Goal: Communication & Community: Participate in discussion

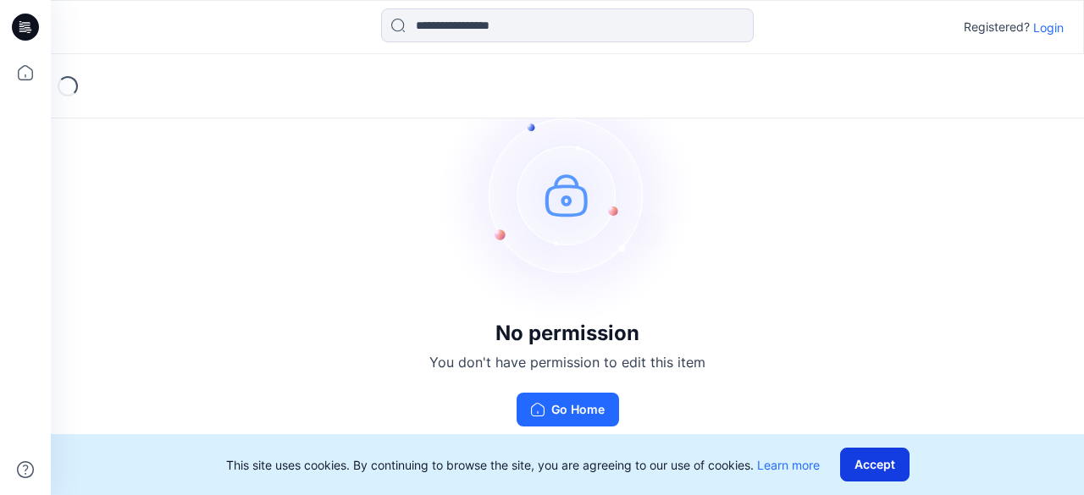
click at [874, 463] on button "Accept" at bounding box center [874, 465] width 69 height 34
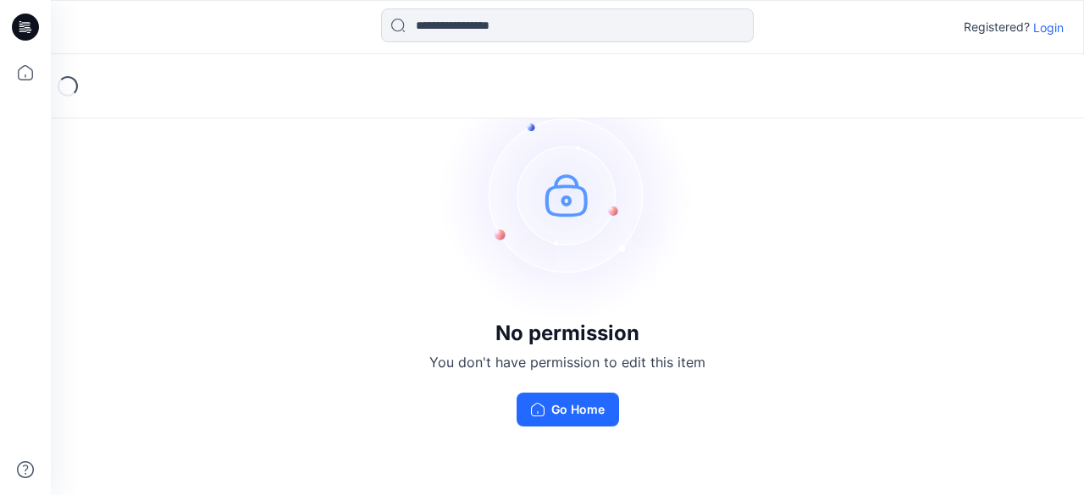
click at [564, 204] on img at bounding box center [567, 195] width 254 height 254
click at [1048, 25] on p "Login" at bounding box center [1048, 28] width 30 height 18
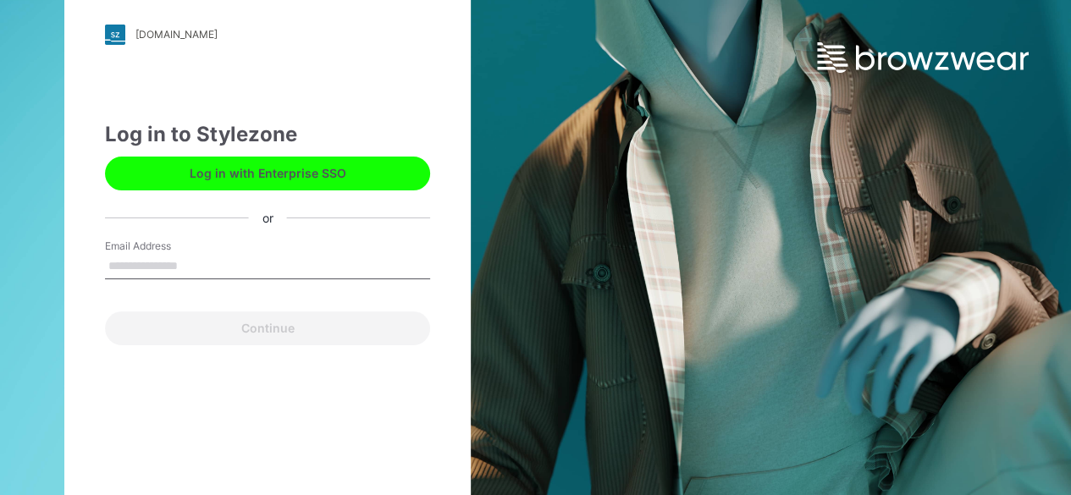
click at [166, 268] on input "Email Address" at bounding box center [267, 266] width 325 height 25
type input "**********"
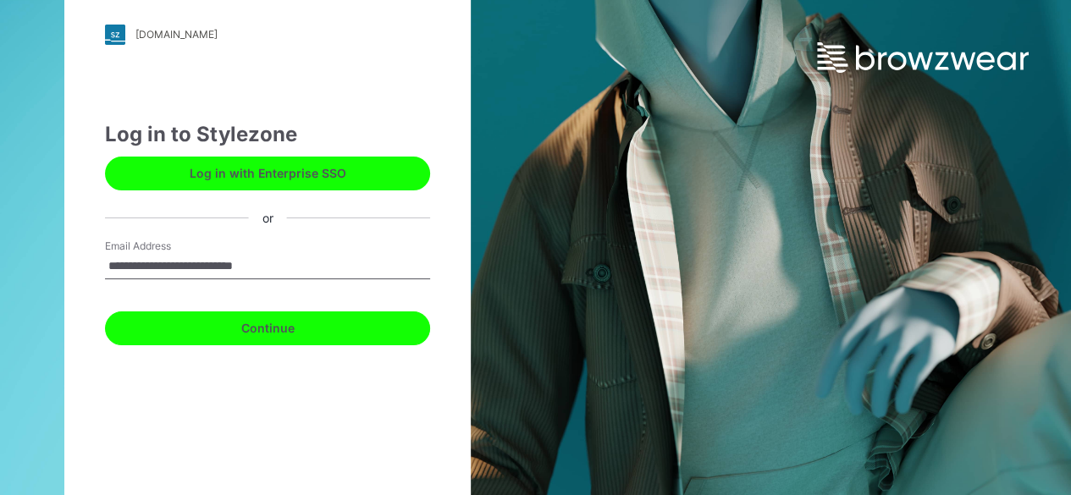
click at [201, 331] on button "Continue" at bounding box center [267, 329] width 325 height 34
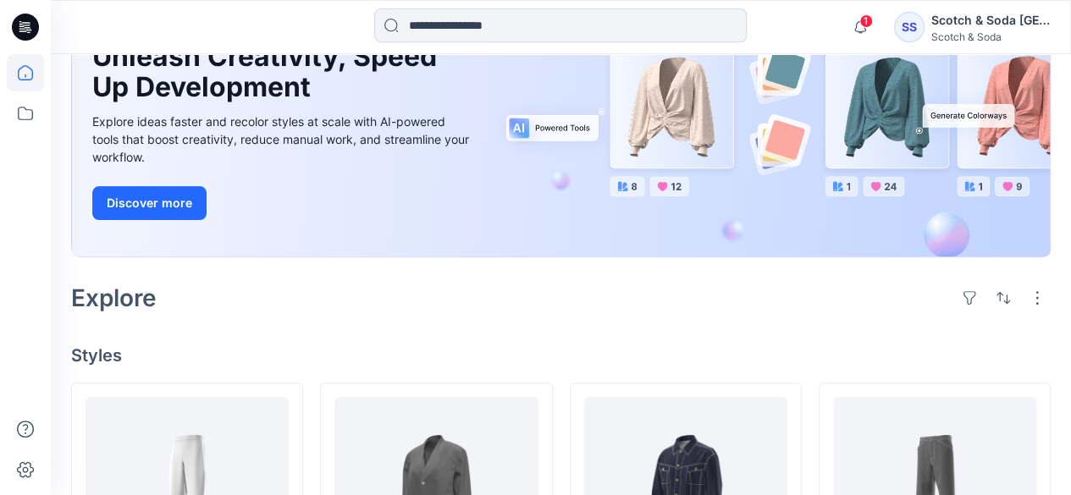
scroll to position [254, 0]
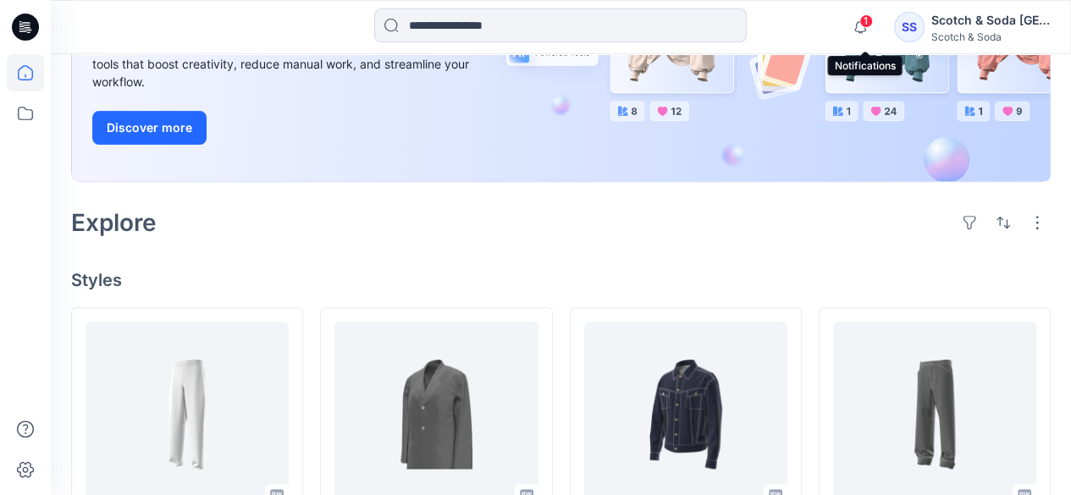
click at [867, 25] on span "1" at bounding box center [866, 21] width 14 height 14
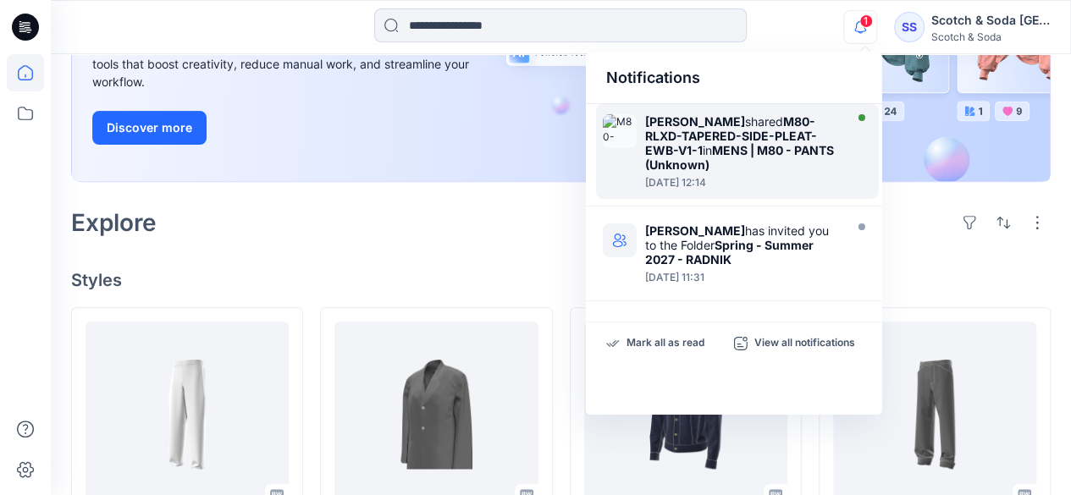
click at [707, 137] on strong "M80-RLXD-TAPERED-SIDE-PLEAT-EWB-V1-1" at bounding box center [731, 135] width 172 height 43
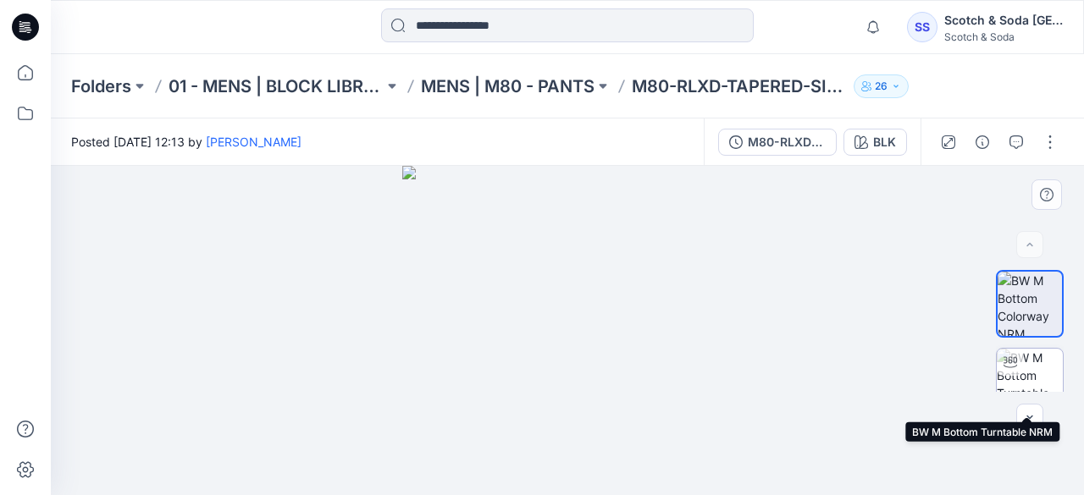
click at [1024, 358] on img at bounding box center [1029, 382] width 66 height 66
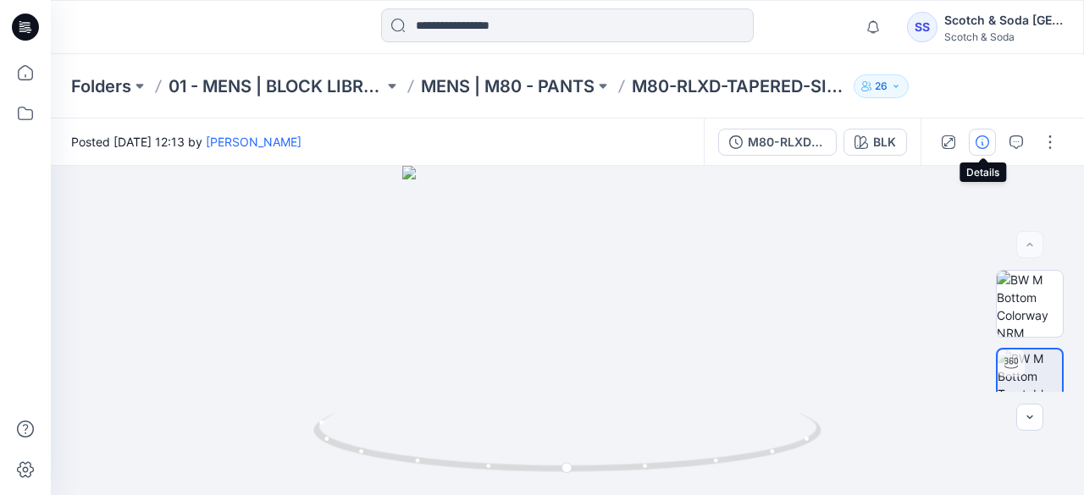
click at [986, 145] on icon "button" at bounding box center [982, 142] width 14 height 14
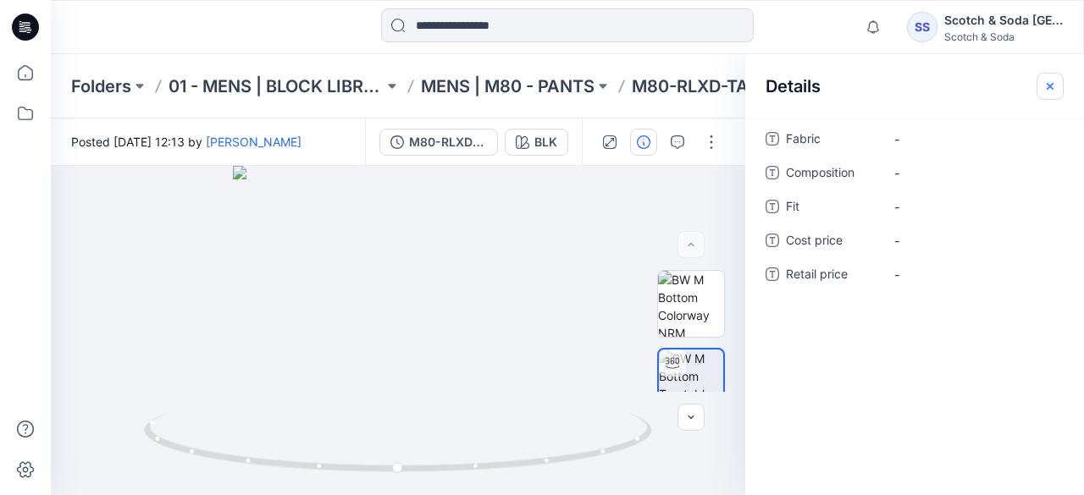
click at [1048, 75] on button "button" at bounding box center [1049, 86] width 27 height 27
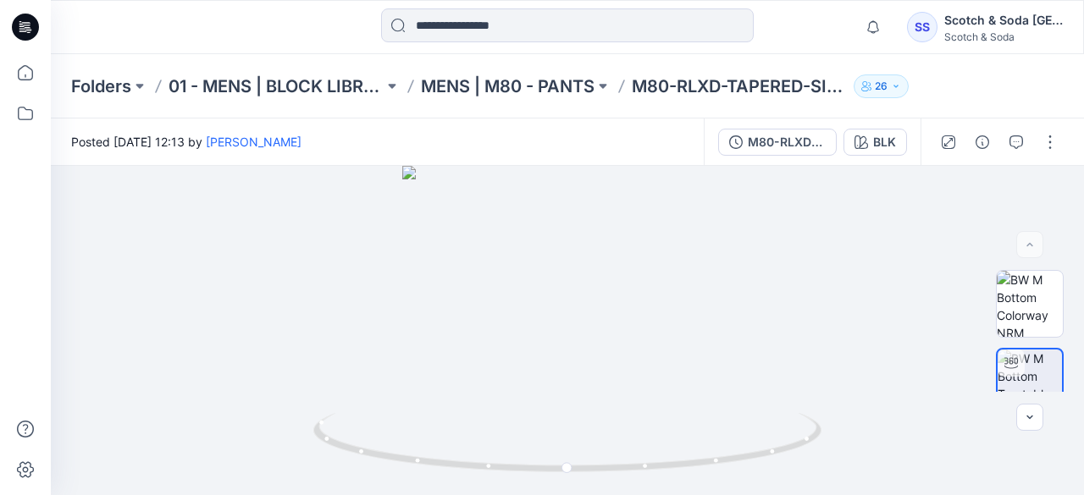
click at [933, 25] on div "SS" at bounding box center [922, 27] width 30 height 30
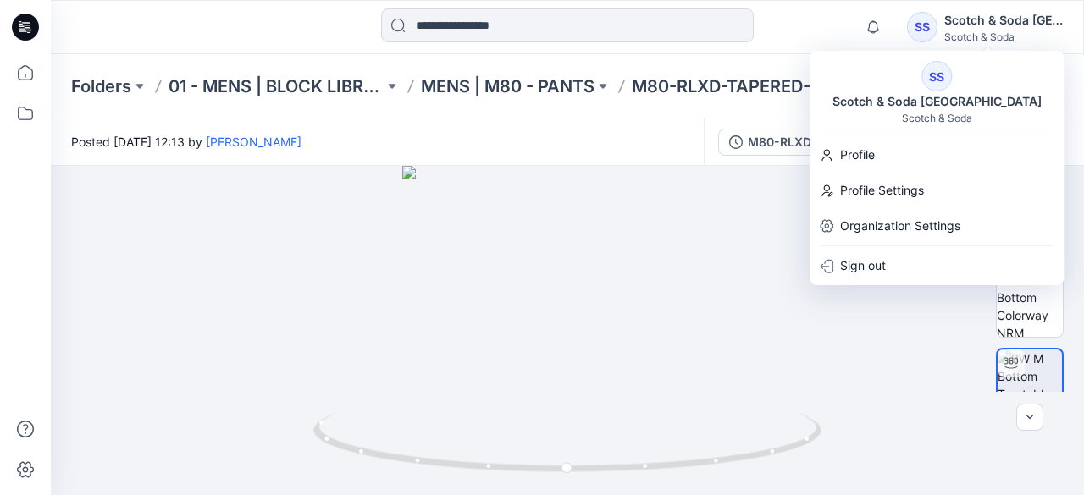
click at [455, 140] on div "Posted [DATE] 12:13 by [PERSON_NAME]" at bounding box center [377, 142] width 653 height 47
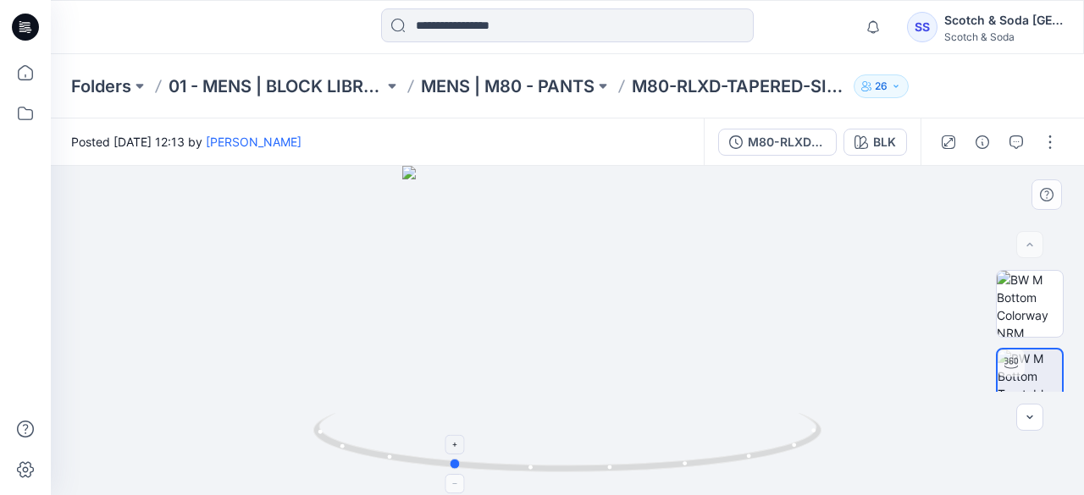
drag, startPoint x: 566, startPoint y: 468, endPoint x: 450, endPoint y: 465, distance: 116.0
click at [450, 465] on circle at bounding box center [455, 464] width 10 height 10
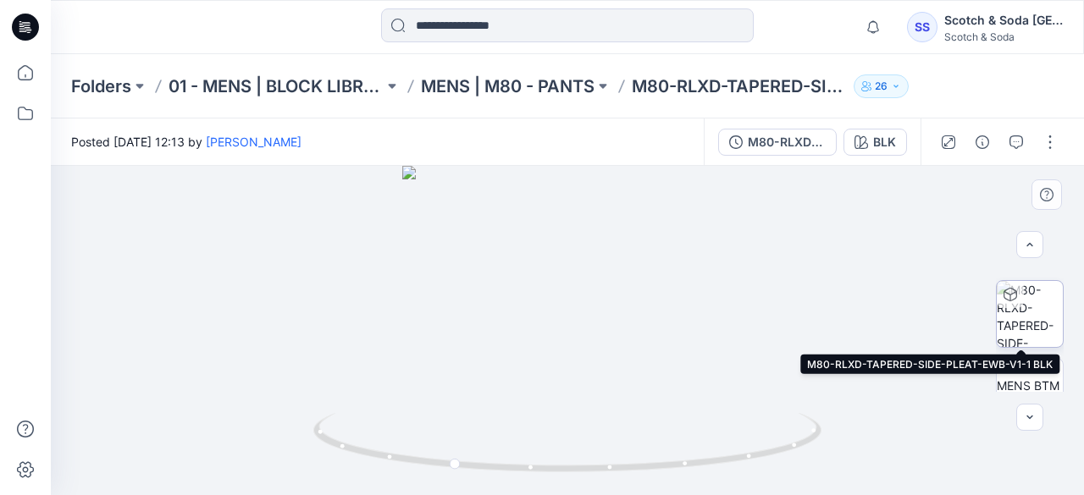
click at [1033, 302] on img at bounding box center [1029, 314] width 66 height 66
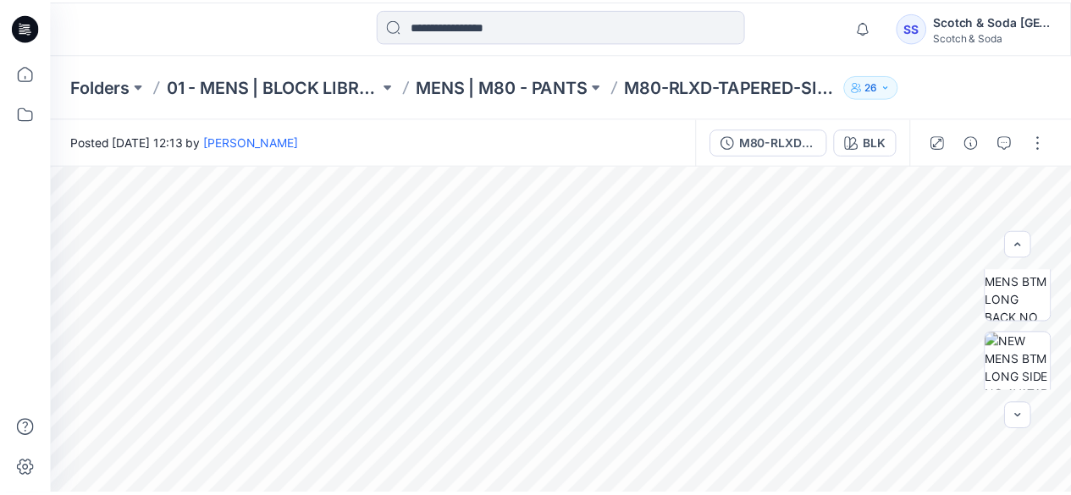
scroll to position [568, 0]
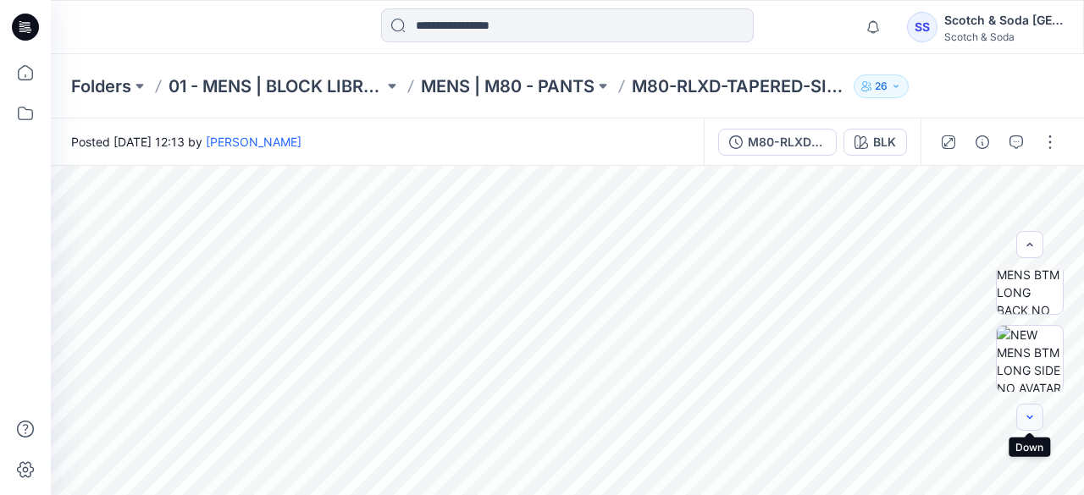
click at [1036, 423] on button "button" at bounding box center [1029, 417] width 27 height 27
click at [1023, 417] on icon "button" at bounding box center [1030, 418] width 14 height 14
click at [1056, 139] on button "button" at bounding box center [1049, 142] width 27 height 27
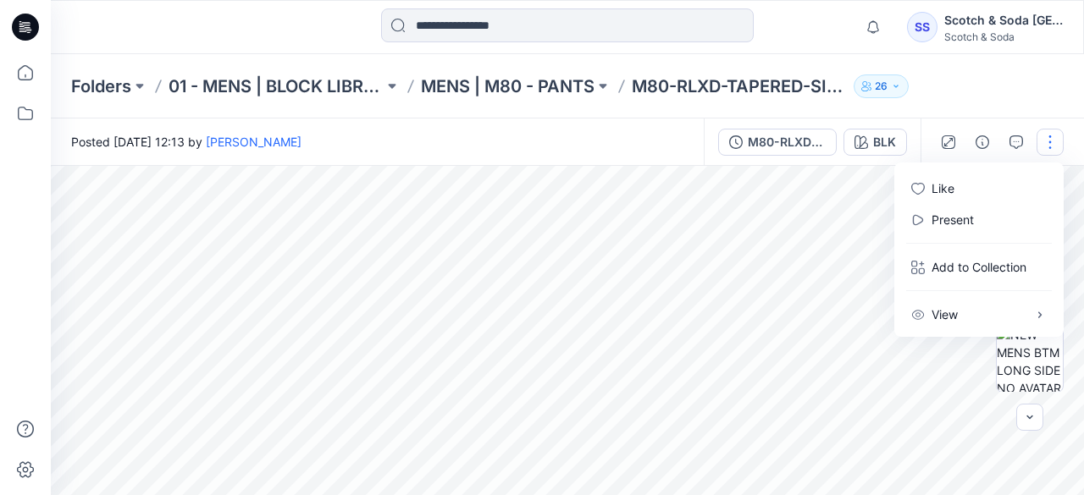
click at [18, 23] on icon at bounding box center [25, 27] width 27 height 27
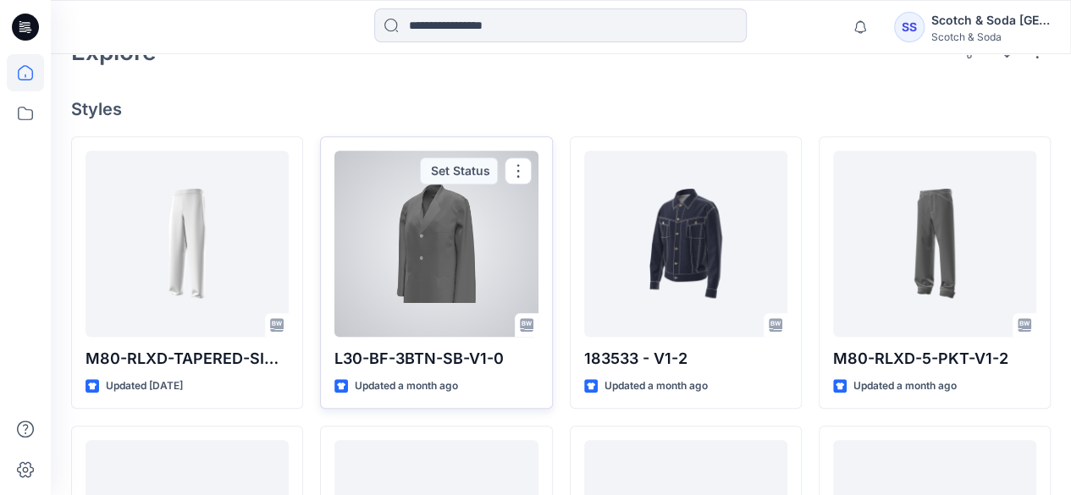
scroll to position [508, 0]
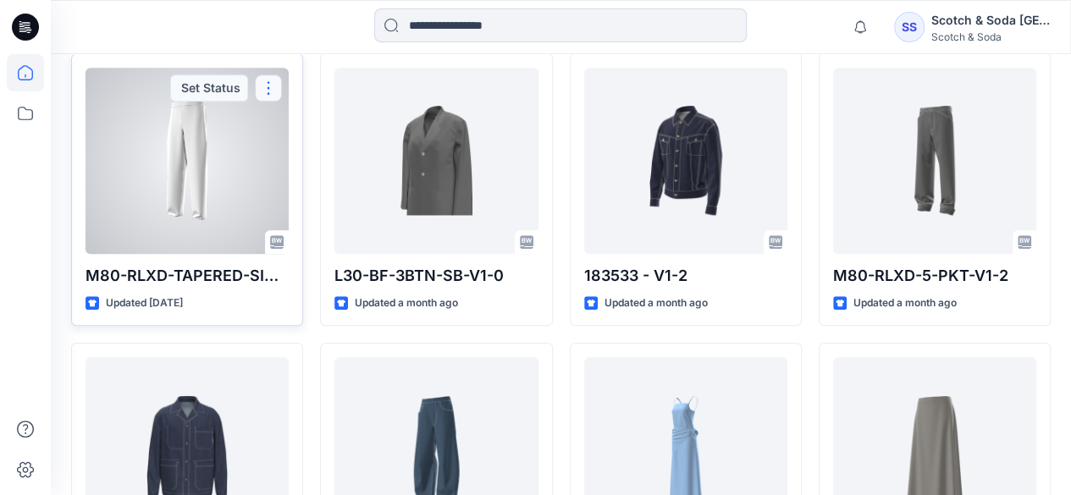
click at [265, 83] on button "button" at bounding box center [268, 87] width 27 height 27
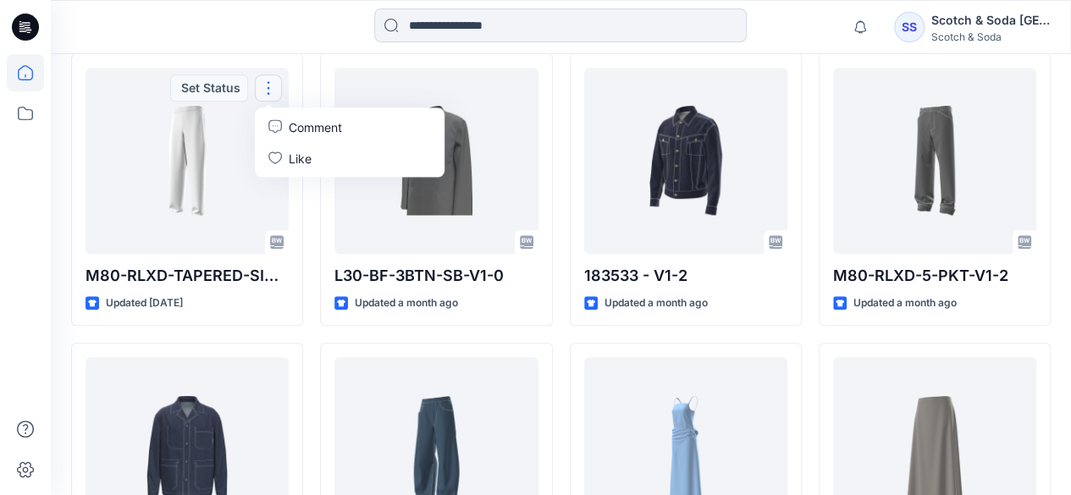
click at [913, 21] on div "SS" at bounding box center [909, 27] width 30 height 30
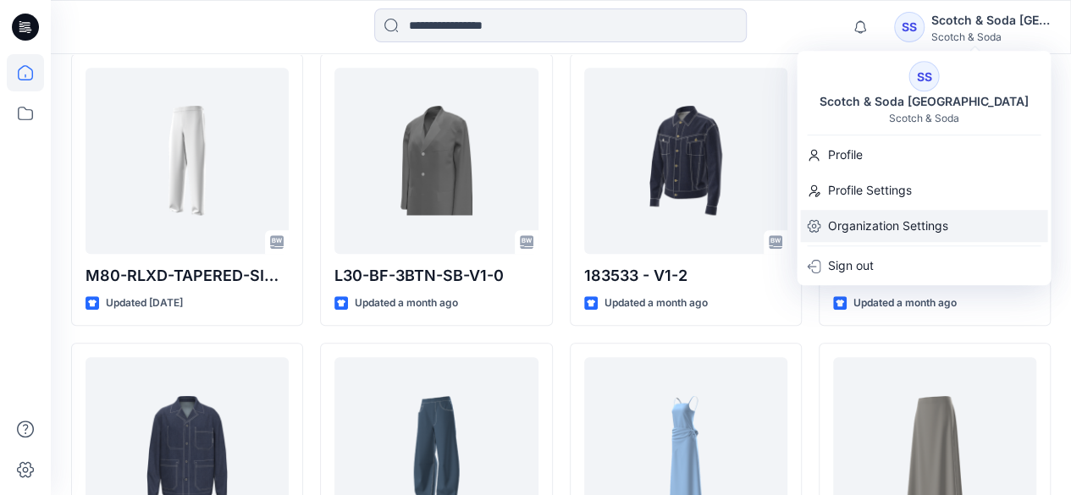
click at [831, 231] on p "Organization Settings" at bounding box center [887, 226] width 120 height 32
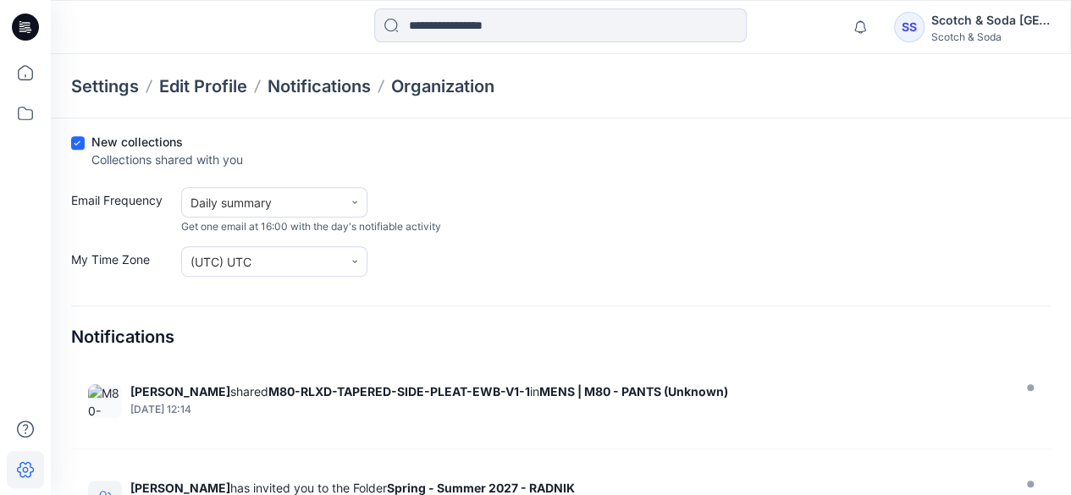
scroll to position [395, 0]
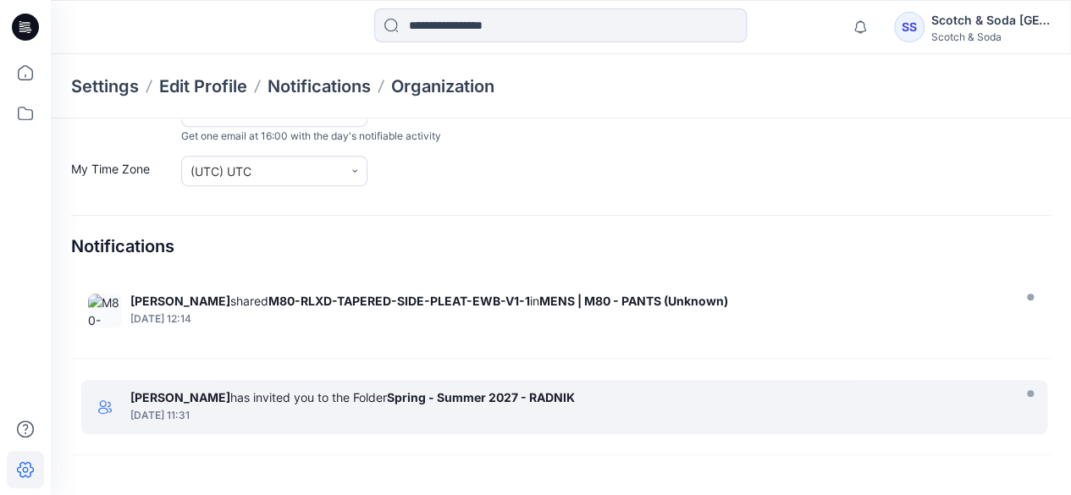
click at [359, 395] on div "[PERSON_NAME] has invited you to the Folder Spring - Summer 2027 - [PERSON_NAME]" at bounding box center [568, 397] width 877 height 14
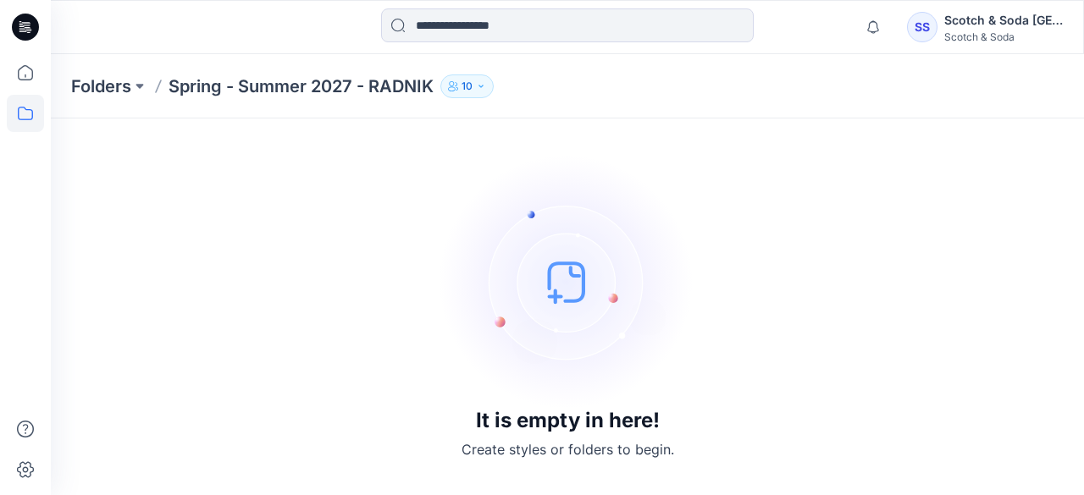
click at [928, 26] on div "SS" at bounding box center [922, 27] width 30 height 30
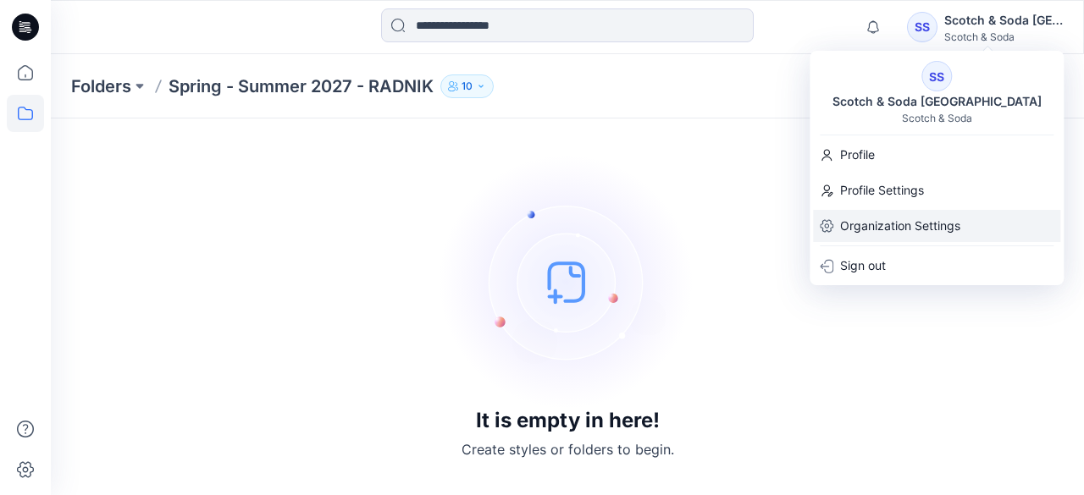
click at [895, 223] on p "Organization Settings" at bounding box center [900, 226] width 120 height 32
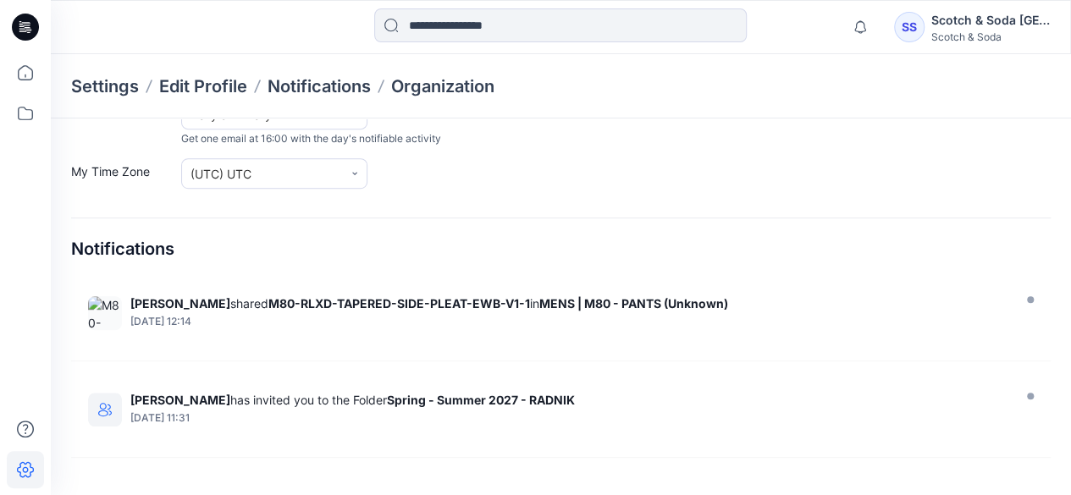
scroll to position [395, 0]
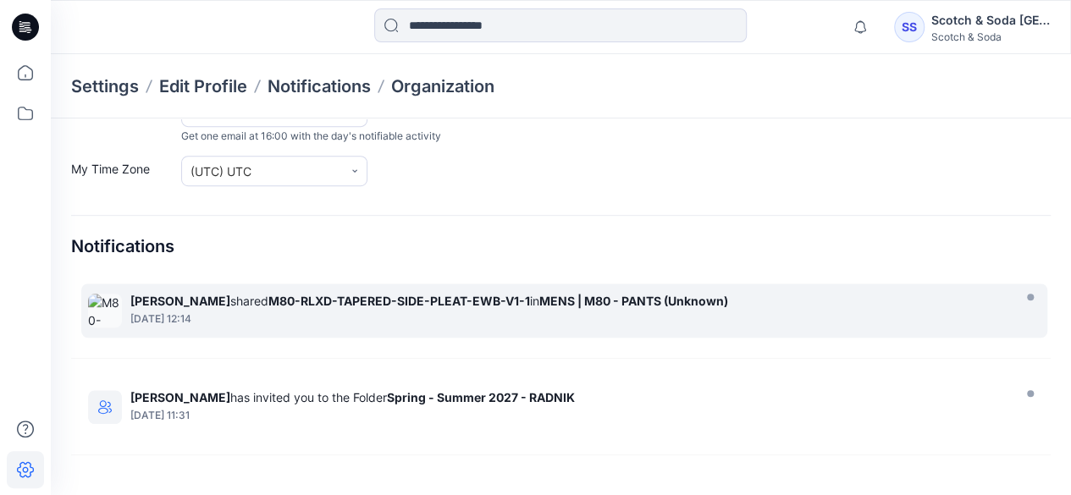
click at [1028, 296] on div at bounding box center [1030, 297] width 7 height 7
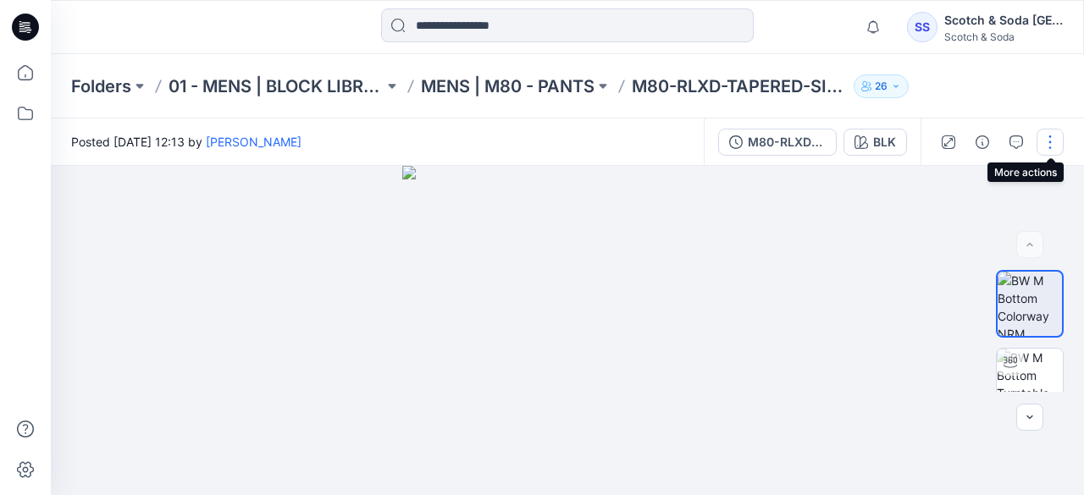
click at [1046, 140] on button "button" at bounding box center [1049, 142] width 27 height 27
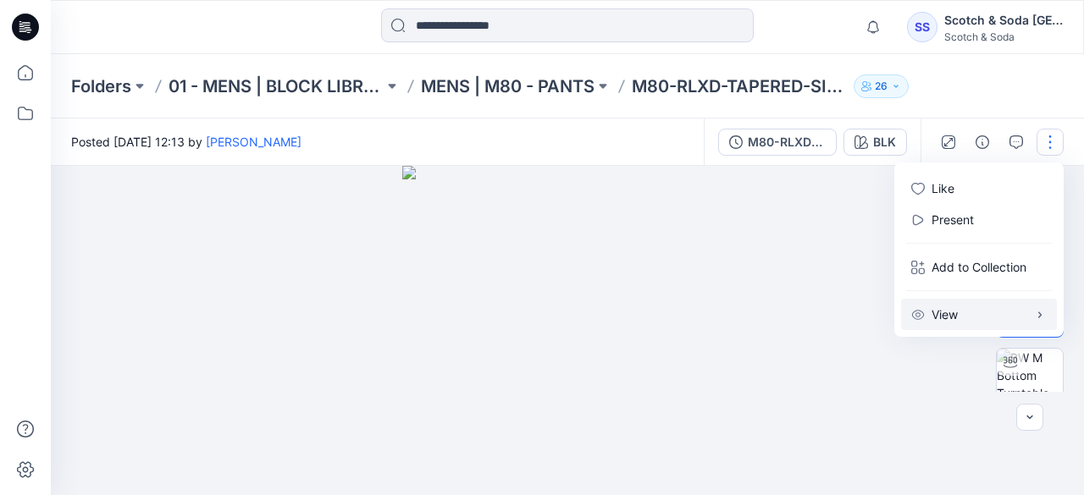
click at [957, 310] on p "View" at bounding box center [944, 315] width 26 height 18
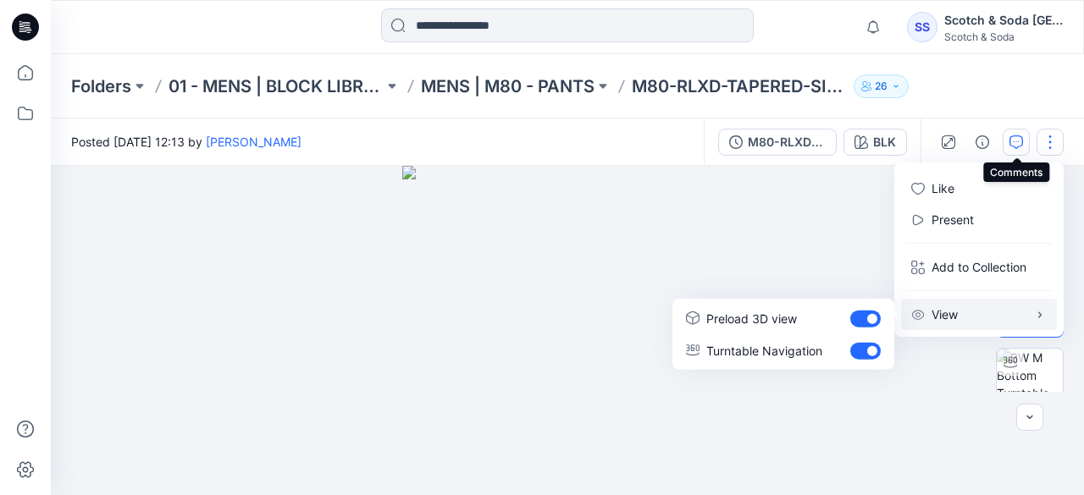
click at [1021, 136] on icon "button" at bounding box center [1016, 142] width 14 height 14
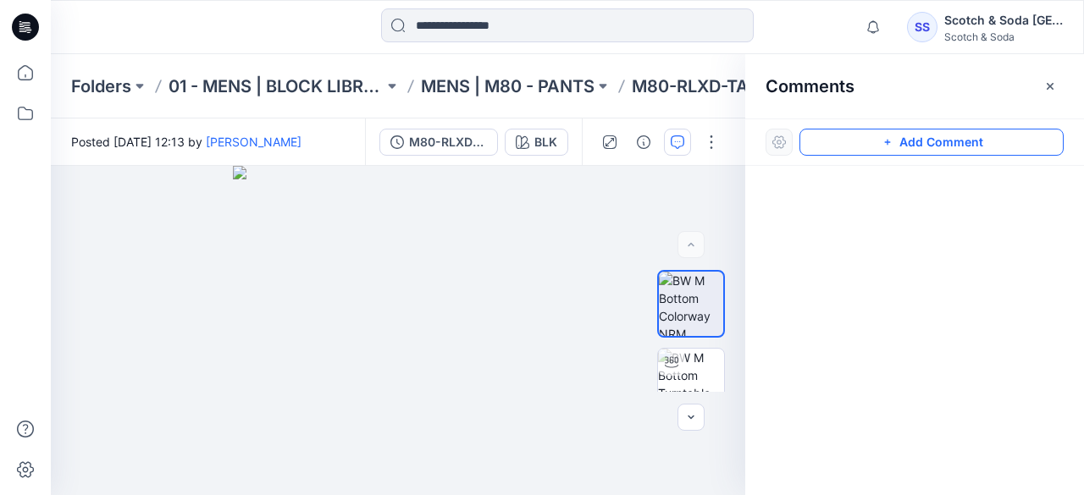
click at [919, 145] on button "Add Comment" at bounding box center [931, 142] width 264 height 27
click at [852, 138] on button "Click on the style to leave a comment" at bounding box center [931, 142] width 264 height 27
click at [1043, 80] on icon "button" at bounding box center [1050, 87] width 14 height 14
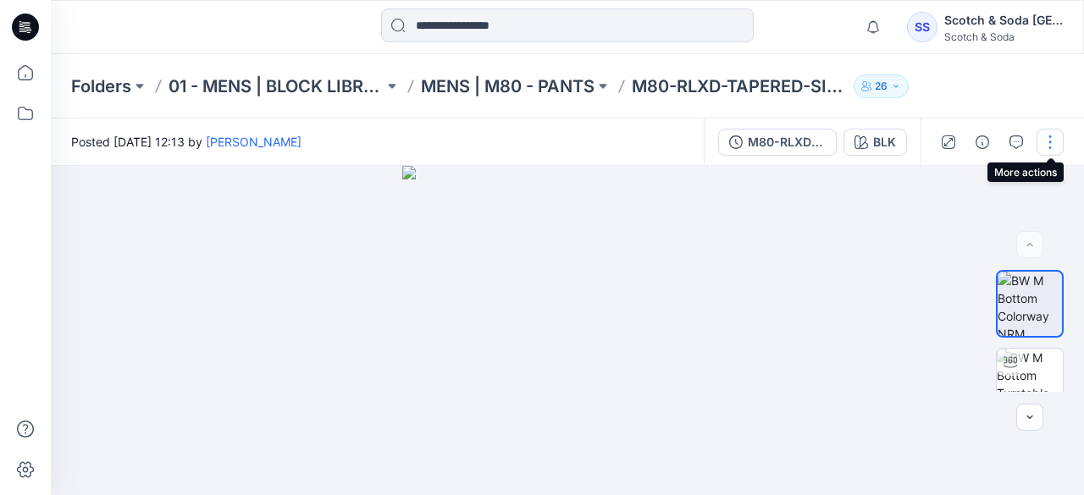
click at [1054, 136] on button "button" at bounding box center [1049, 142] width 27 height 27
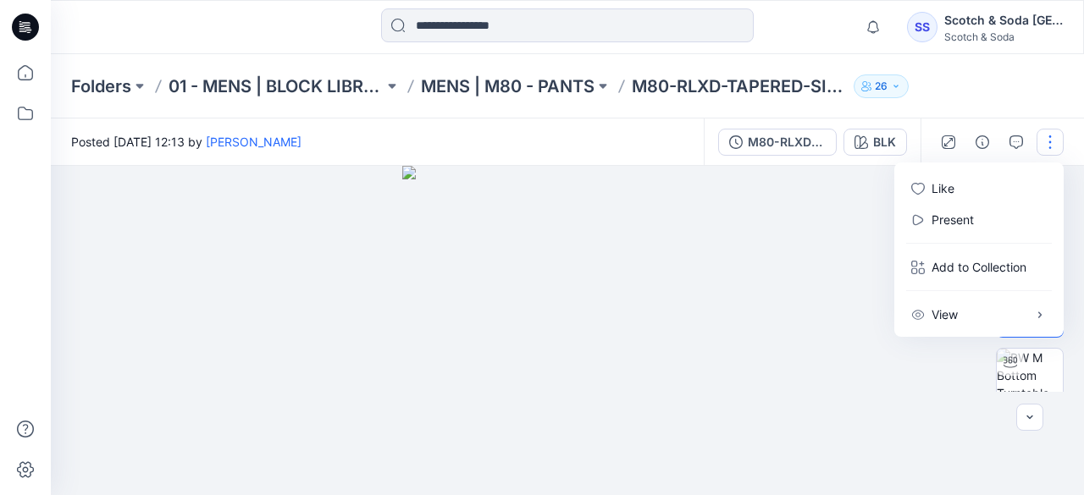
click at [1055, 140] on button "button" at bounding box center [1049, 142] width 27 height 27
